Goal: Task Accomplishment & Management: Use online tool/utility

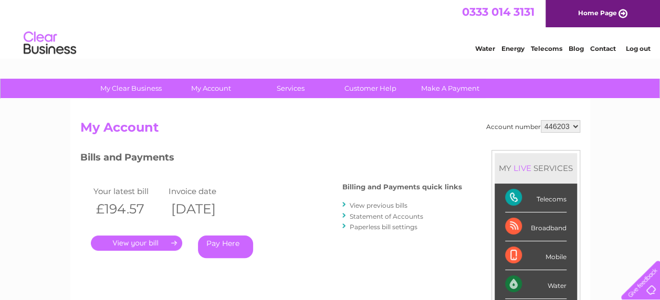
click at [283, 165] on h3 "Bills and Payments" at bounding box center [270, 159] width 381 height 18
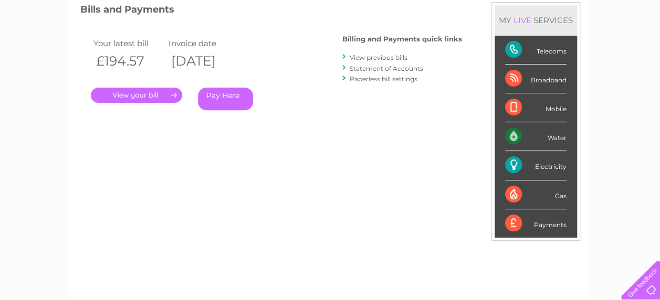
scroll to position [147, 0]
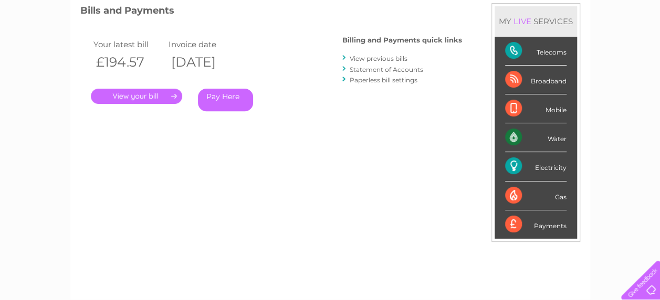
click at [516, 167] on div "Electricity" at bounding box center [535, 166] width 61 height 29
click at [556, 167] on div "Electricity" at bounding box center [535, 166] width 61 height 29
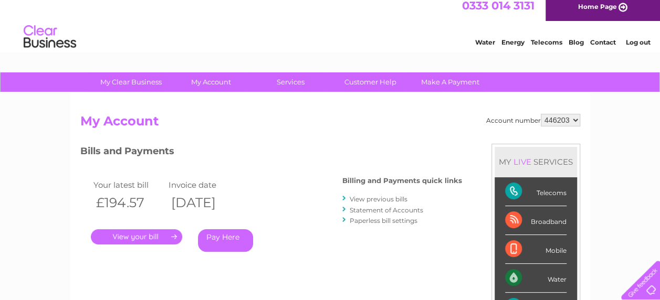
scroll to position [0, 0]
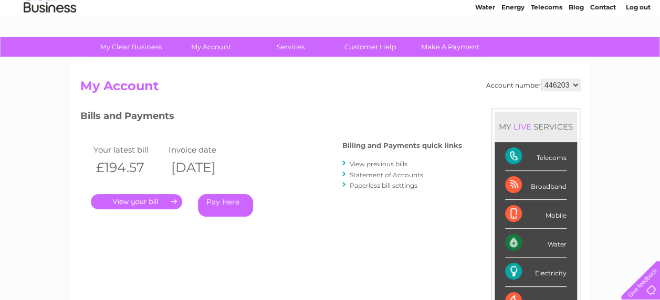
scroll to position [48, 0]
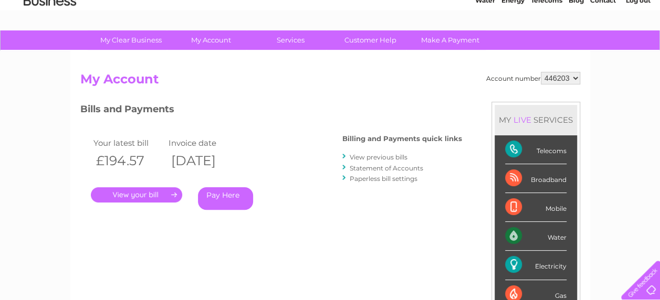
click at [137, 195] on link "." at bounding box center [136, 194] width 91 height 15
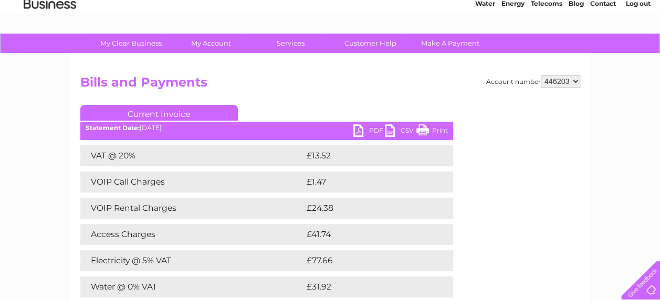
scroll to position [46, 0]
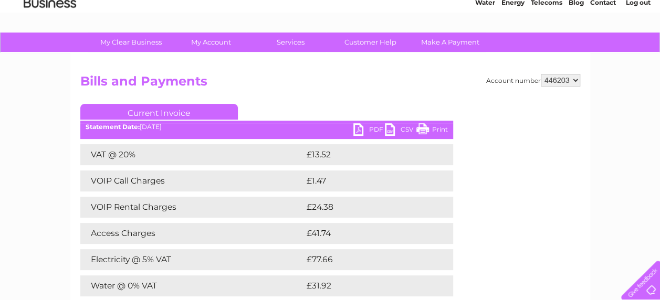
drag, startPoint x: 655, startPoint y: 158, endPoint x: 655, endPoint y: 114, distance: 44.6
click at [655, 114] on div "My Clear Business Login Details My Details My Preferences Link Account My Accou…" at bounding box center [330, 296] width 660 height 526
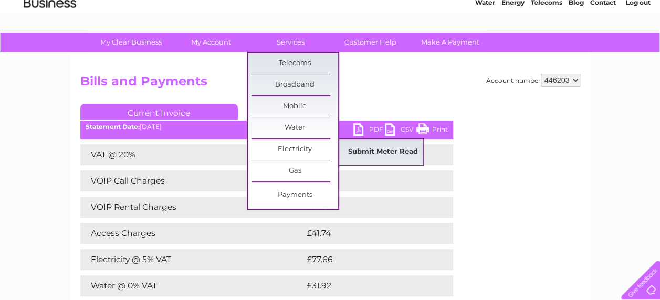
click at [352, 148] on link "Submit Meter Read" at bounding box center [382, 152] width 87 height 21
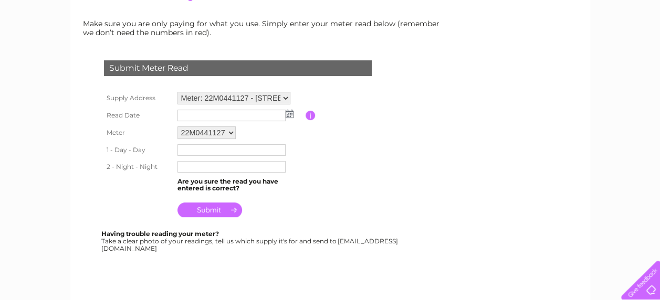
scroll to position [142, 0]
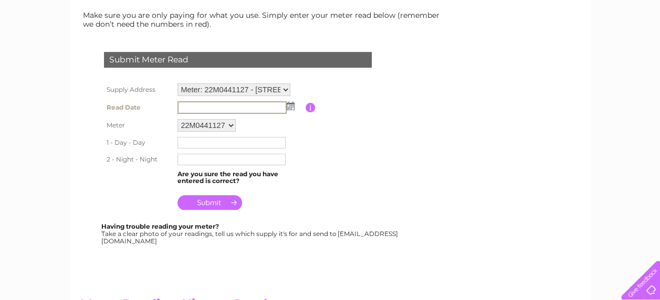
click at [195, 108] on input "text" at bounding box center [231, 107] width 109 height 13
click at [230, 106] on input "text" at bounding box center [231, 107] width 109 height 13
click at [290, 105] on img at bounding box center [289, 105] width 8 height 8
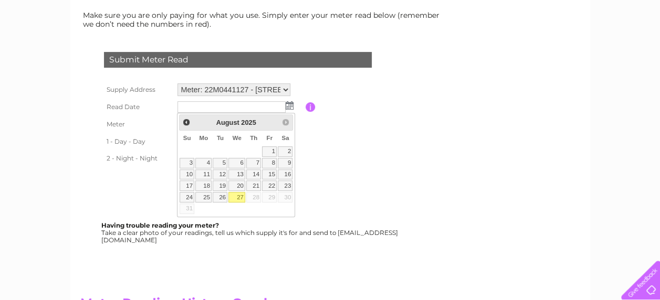
click at [240, 193] on link "27" at bounding box center [236, 197] width 17 height 10
type input "2025/08/27"
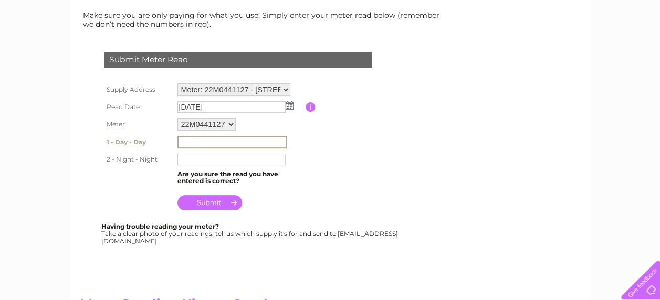
click at [221, 140] on input "text" at bounding box center [231, 142] width 109 height 13
type input "04237"
click at [194, 154] on input "text" at bounding box center [231, 160] width 108 height 12
type input "00556"
click at [210, 200] on input "submit" at bounding box center [209, 201] width 65 height 15
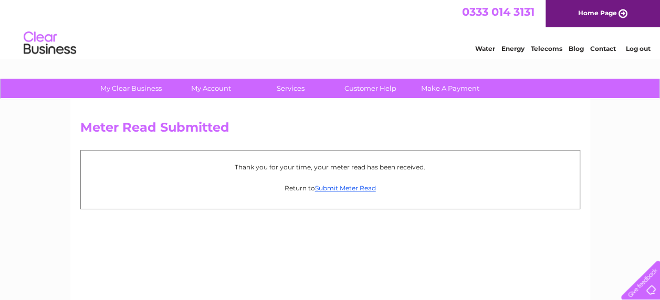
click at [210, 200] on div "Thank you for your time, your meter read has been received. Return to Submit Me…" at bounding box center [330, 179] width 500 height 59
click at [326, 187] on link "Submit Meter Read" at bounding box center [345, 188] width 61 height 8
